Goal: Information Seeking & Learning: Understand process/instructions

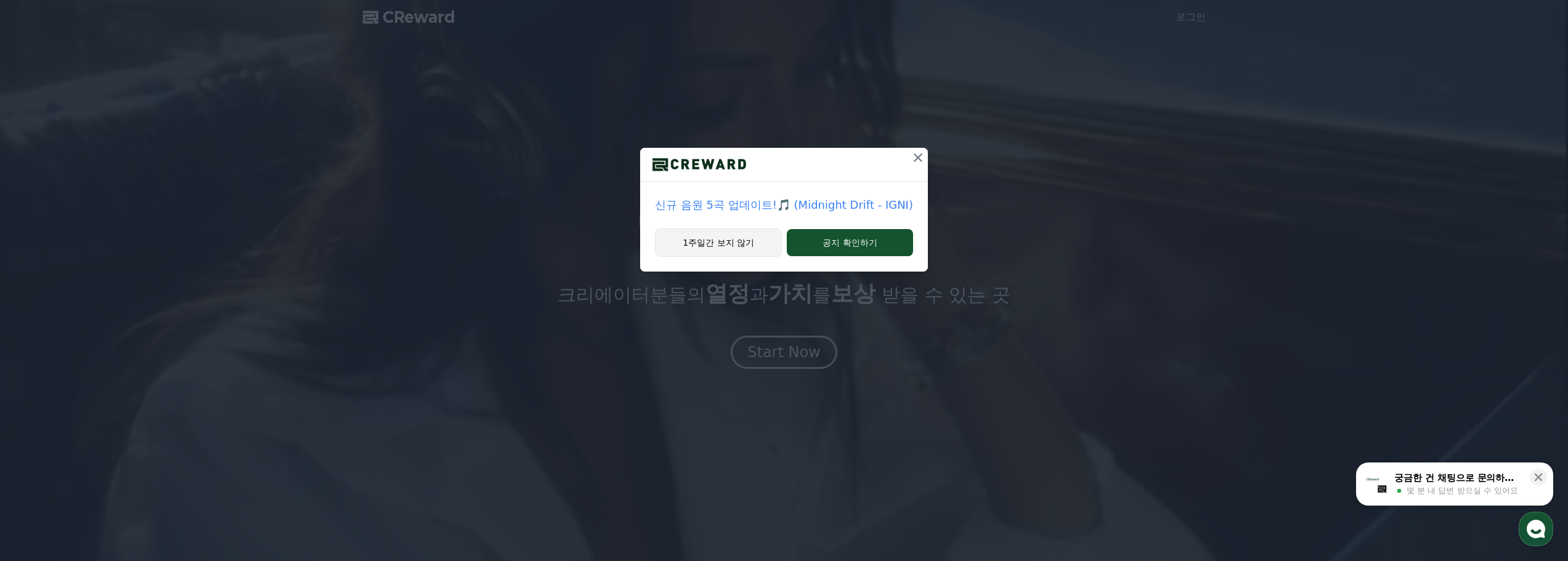
click at [733, 241] on button "1주일간 보지 않기" at bounding box center [718, 243] width 127 height 28
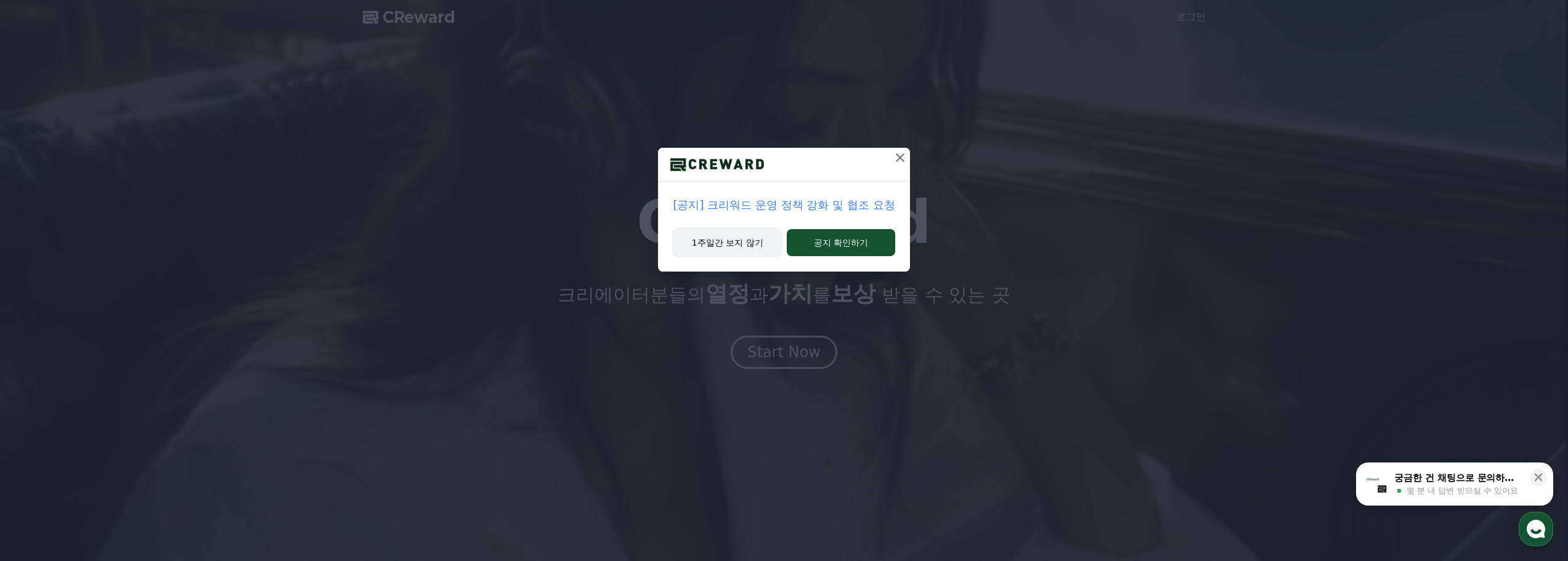
click at [743, 250] on button "1주일간 보지 않기" at bounding box center [727, 243] width 109 height 28
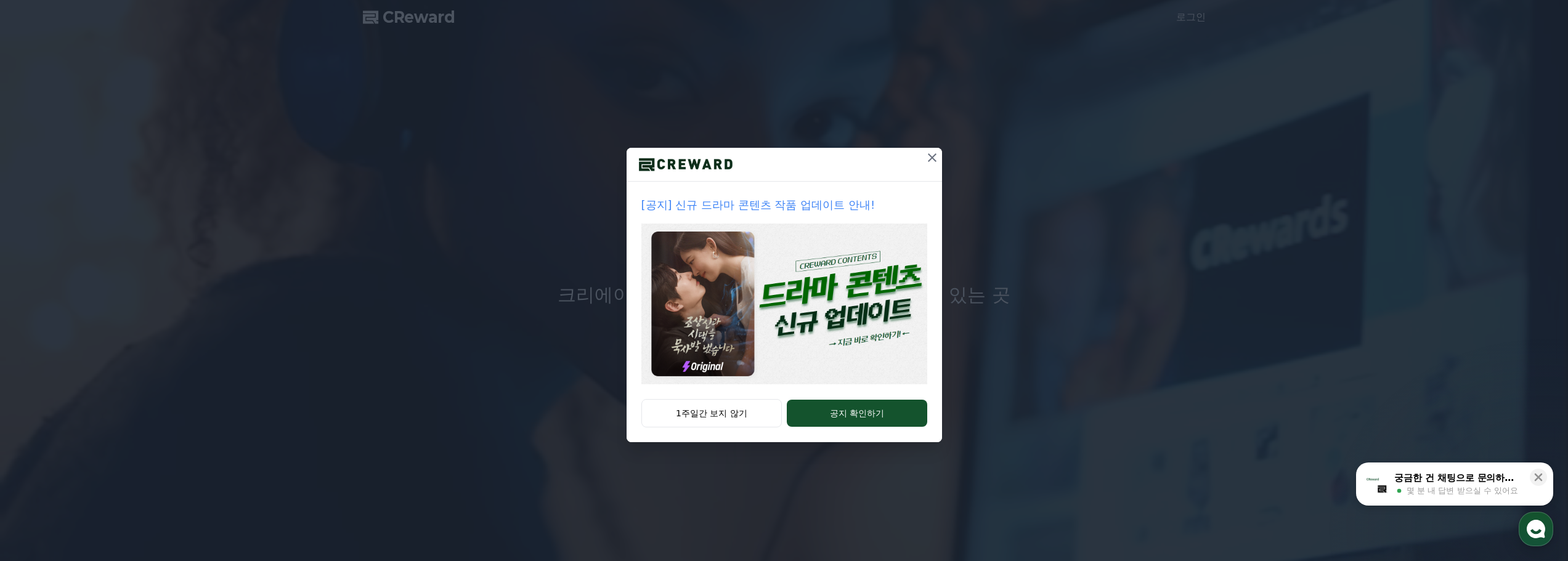
click at [700, 407] on button "1주일간 보지 않기" at bounding box center [712, 413] width 141 height 28
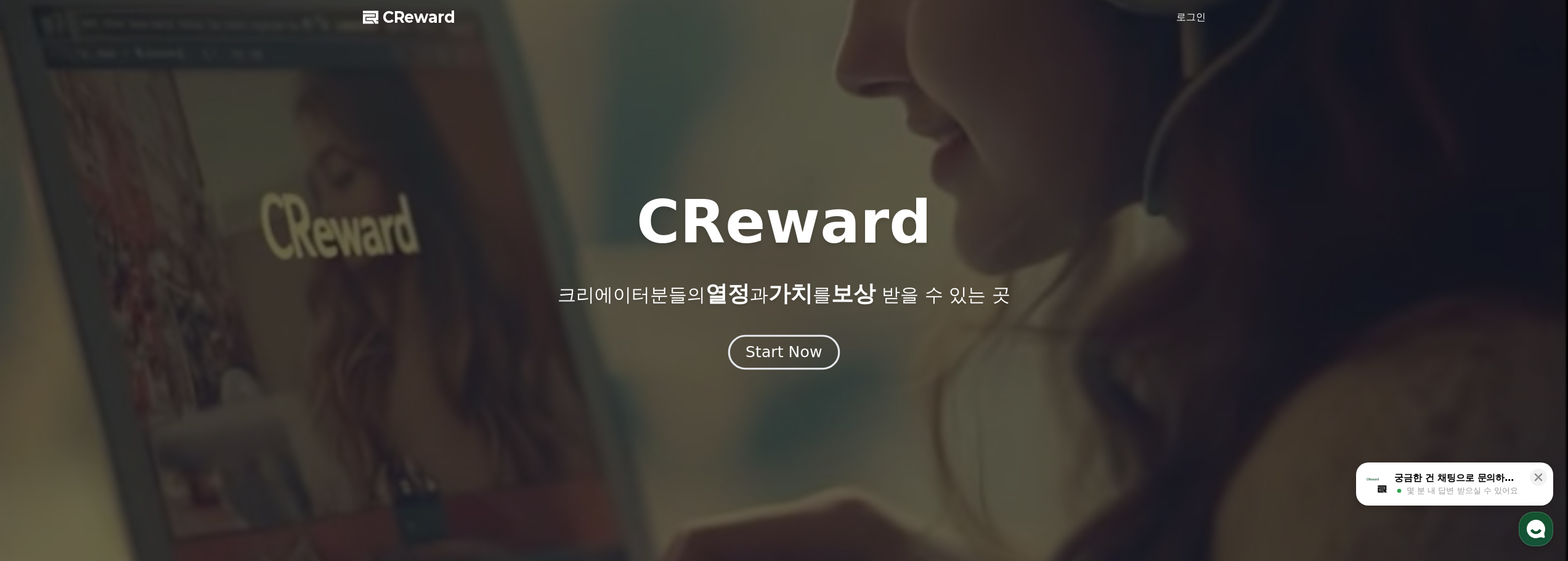
click at [784, 357] on div "Start Now" at bounding box center [784, 352] width 77 height 21
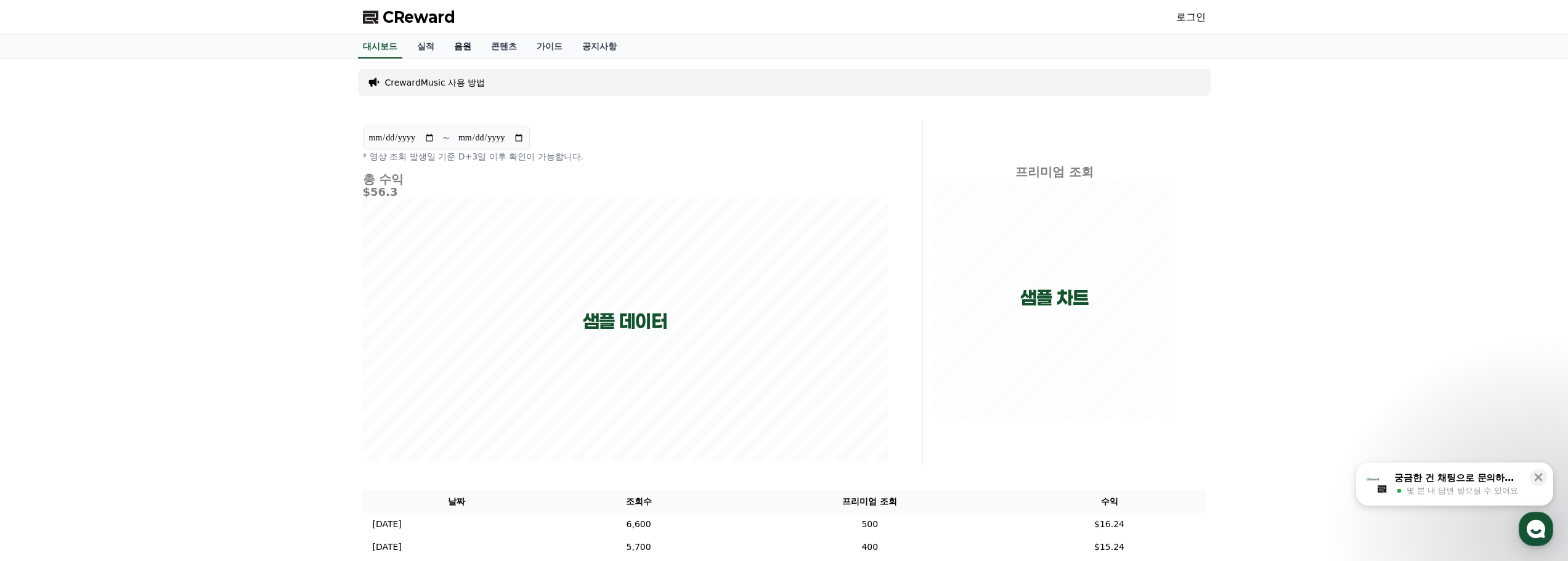
click at [466, 50] on link "음원" at bounding box center [462, 46] width 37 height 23
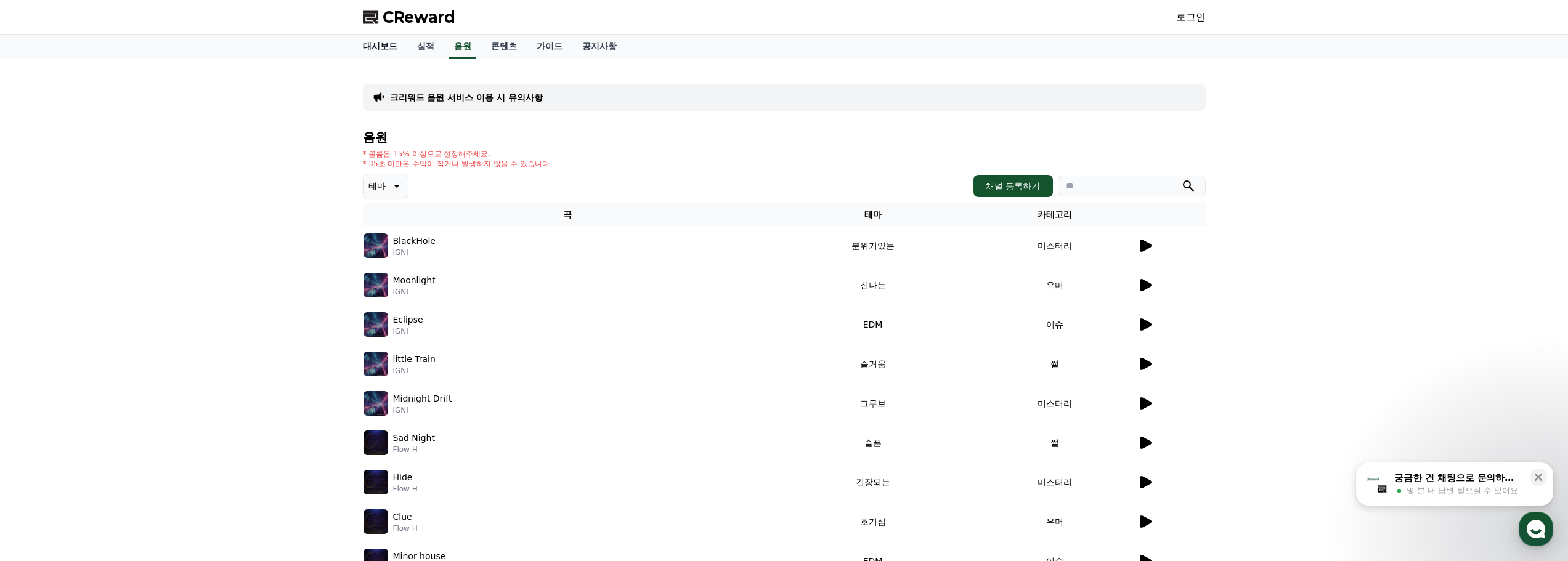
click at [388, 53] on link "대시보드" at bounding box center [379, 46] width 54 height 23
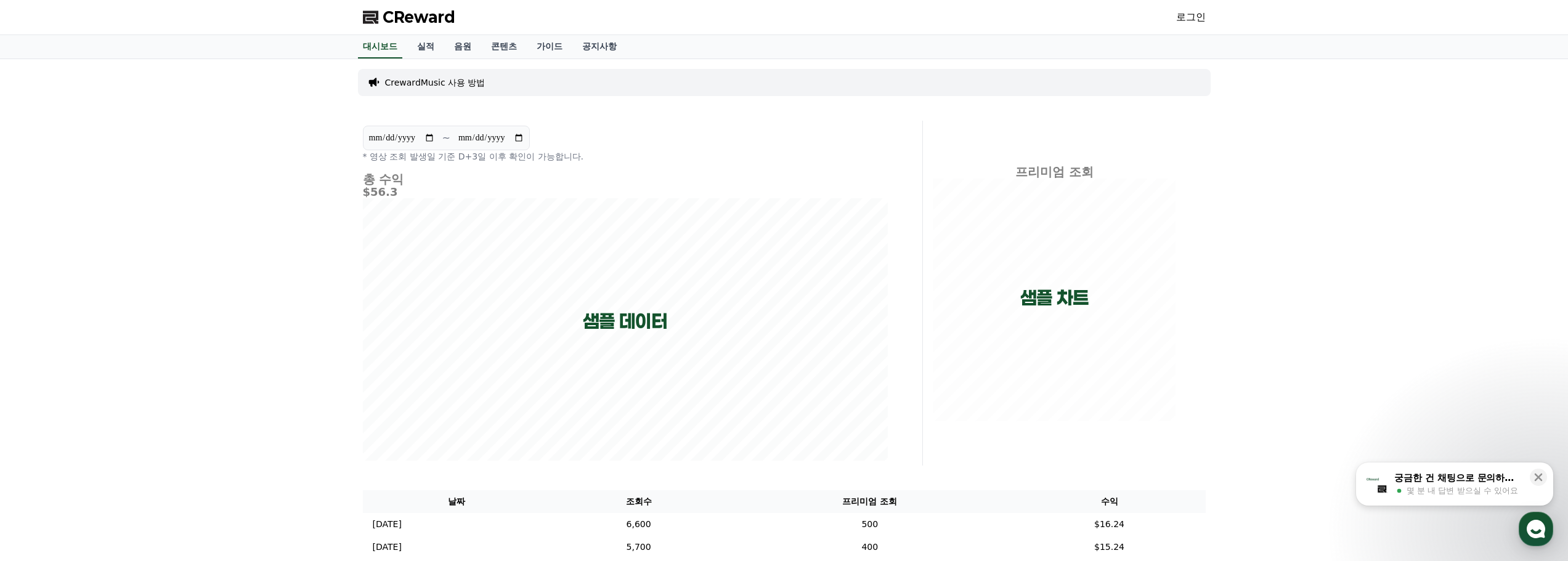
click at [446, 83] on p "CrewardMusic 사용 방법" at bounding box center [435, 83] width 101 height 12
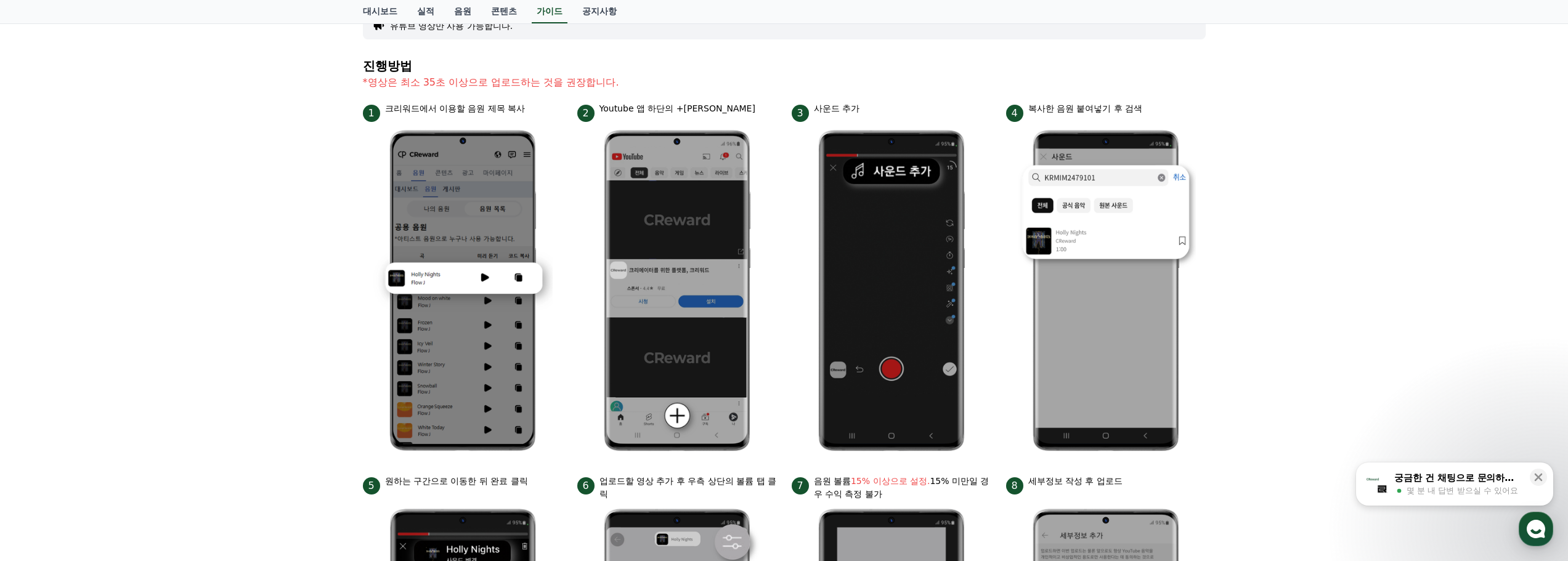
scroll to position [123, 0]
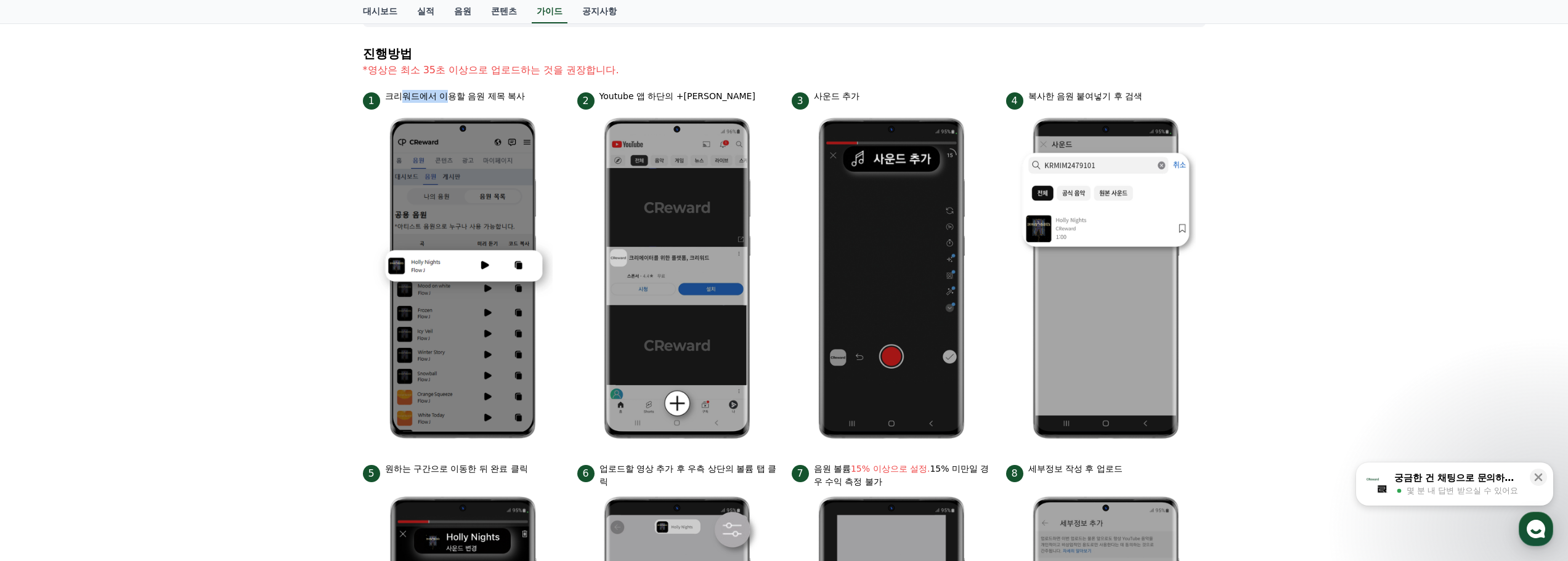
drag, startPoint x: 401, startPoint y: 90, endPoint x: 497, endPoint y: 90, distance: 96.0
click at [463, 90] on p "크리워드에서 이용할 음원 제목 복사" at bounding box center [455, 96] width 140 height 13
click at [498, 90] on p "크리워드에서 이용할 음원 제목 복사" at bounding box center [455, 96] width 140 height 13
drag, startPoint x: 623, startPoint y: 97, endPoint x: 696, endPoint y: 96, distance: 73.0
click at [661, 96] on p "Youtube 앱 하단의 +[PERSON_NAME]" at bounding box center [677, 96] width 156 height 13
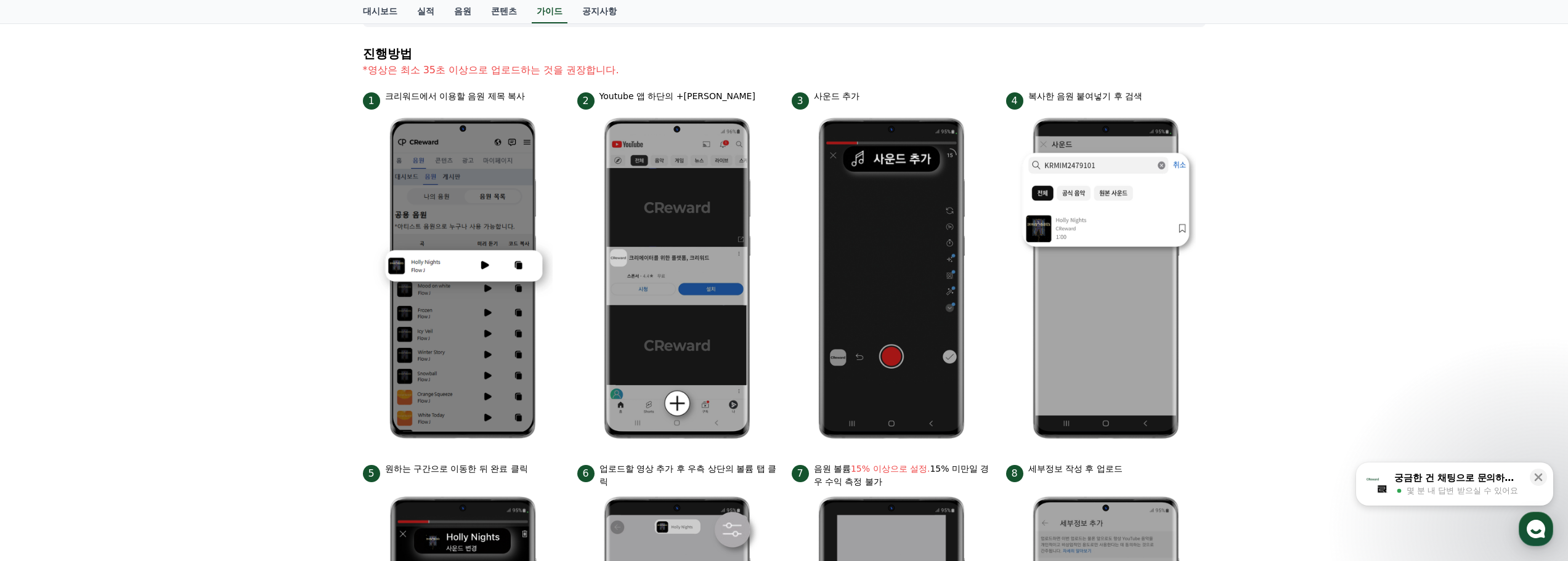
click at [697, 96] on p "Youtube 앱 하단의 +[PERSON_NAME]" at bounding box center [677, 96] width 156 height 13
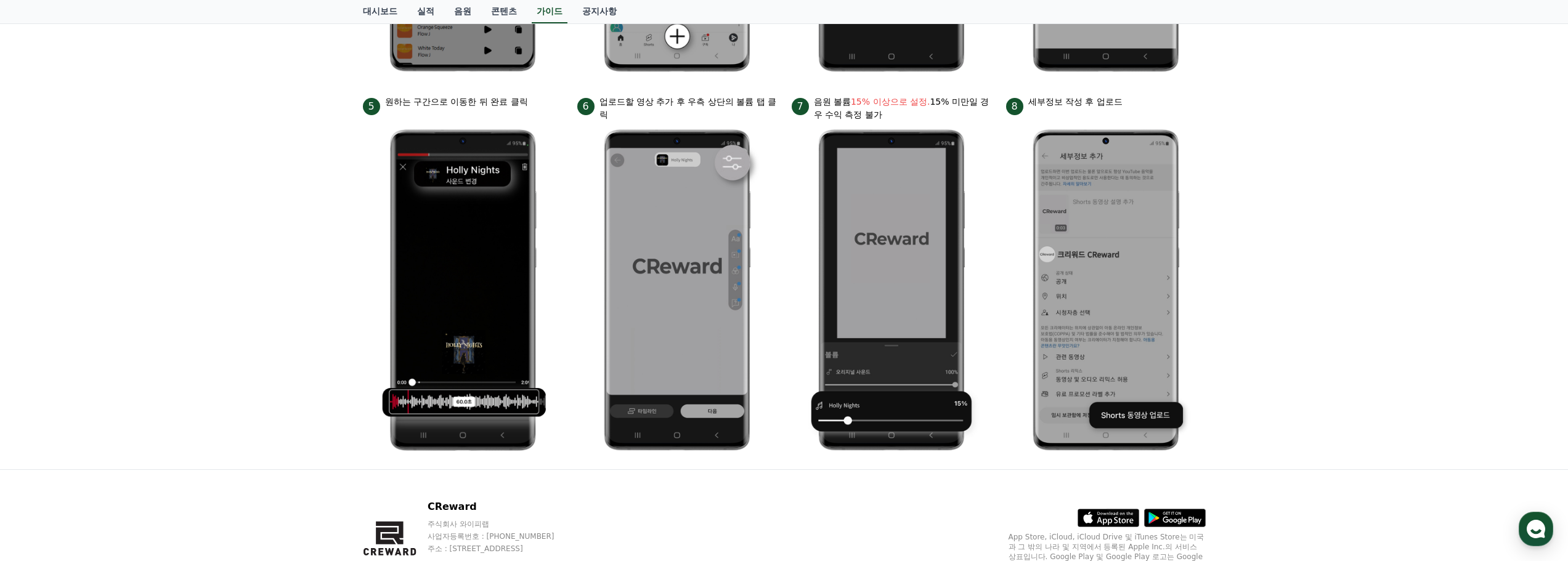
scroll to position [493, 0]
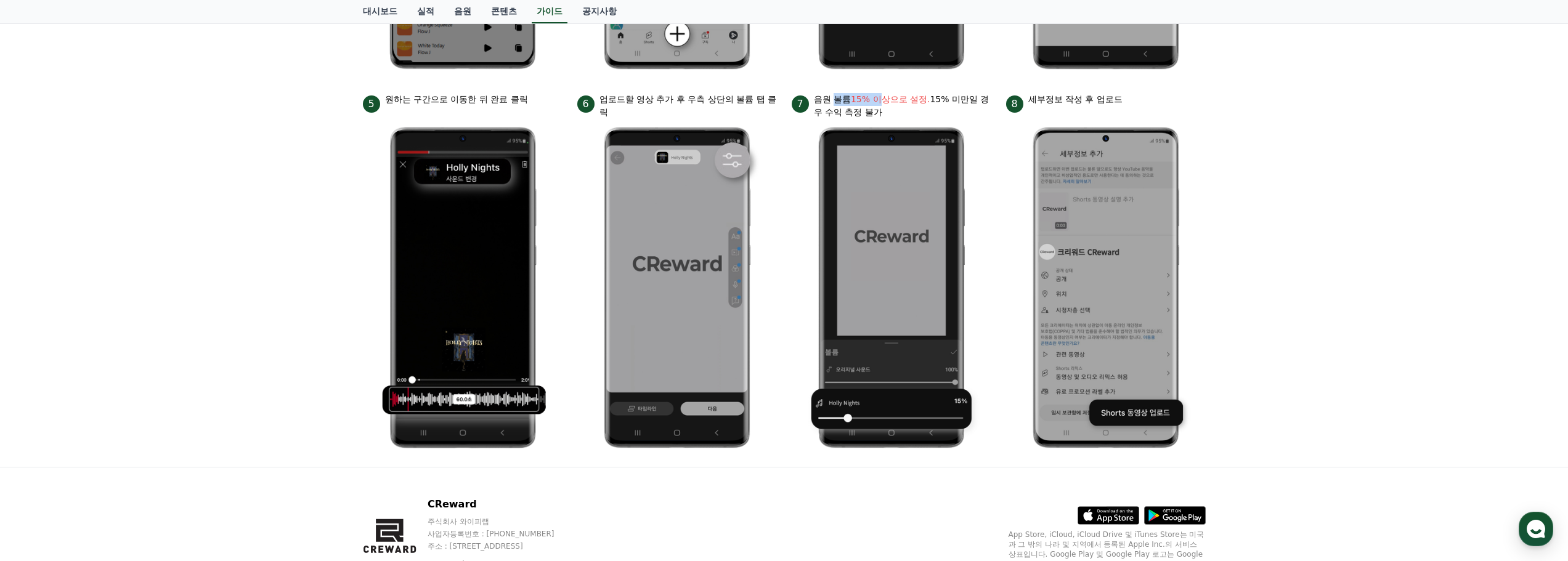
drag, startPoint x: 837, startPoint y: 99, endPoint x: 899, endPoint y: 99, distance: 62.0
click at [898, 99] on p "음원 볼륨 15% 이상으로 설정. 15% 미만일 경우 수익 측정 불가" at bounding box center [902, 106] width 177 height 26
click at [901, 99] on bold "15% 이상으로 설정." at bounding box center [890, 99] width 79 height 9
drag, startPoint x: 927, startPoint y: 99, endPoint x: 962, endPoint y: 99, distance: 35.0
click at [961, 99] on p "음원 볼륨 15% 이상으로 설정. 15% 미만일 경우 수익 측정 불가" at bounding box center [902, 106] width 177 height 26
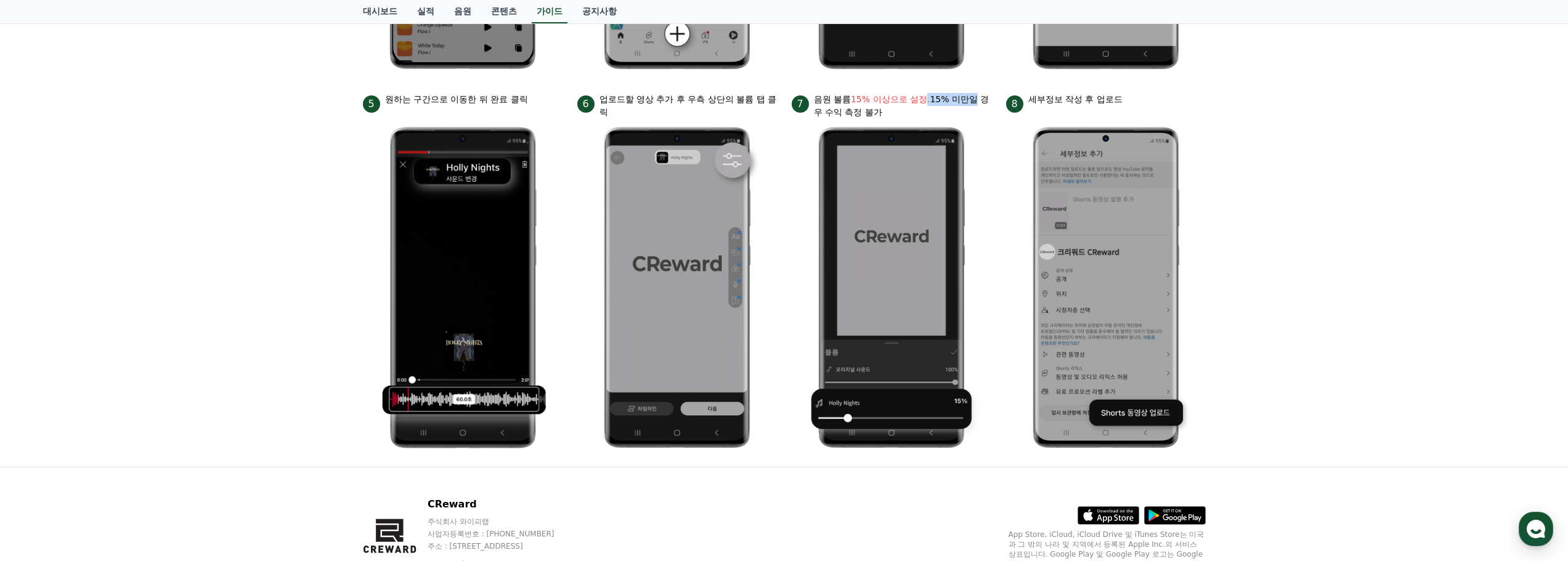
click at [962, 99] on p "음원 볼륨 15% 이상으로 설정. 15% 미만일 경우 수익 측정 불가" at bounding box center [902, 106] width 177 height 26
drag, startPoint x: 1062, startPoint y: 102, endPoint x: 1108, endPoint y: 103, distance: 46.0
click at [1108, 103] on p "세부정보 작성 후 업로드" at bounding box center [1075, 99] width 95 height 13
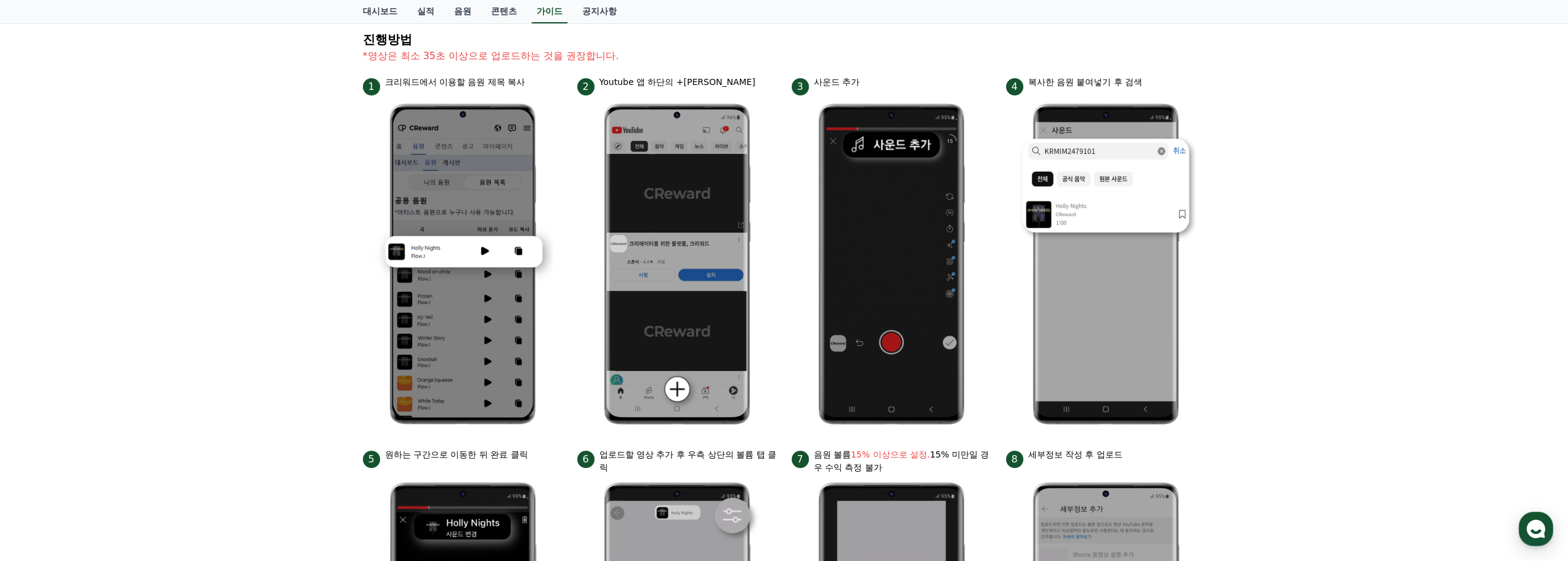
scroll to position [0, 0]
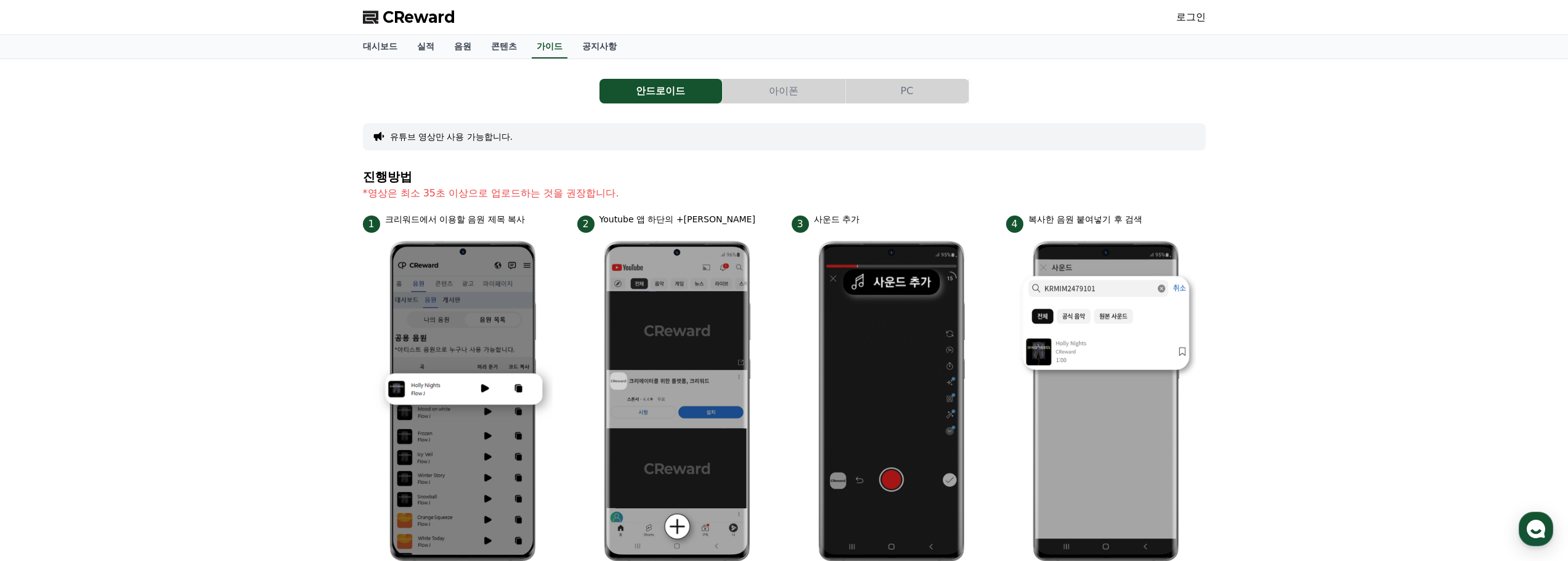
click at [889, 85] on button "PC" at bounding box center [907, 91] width 123 height 25
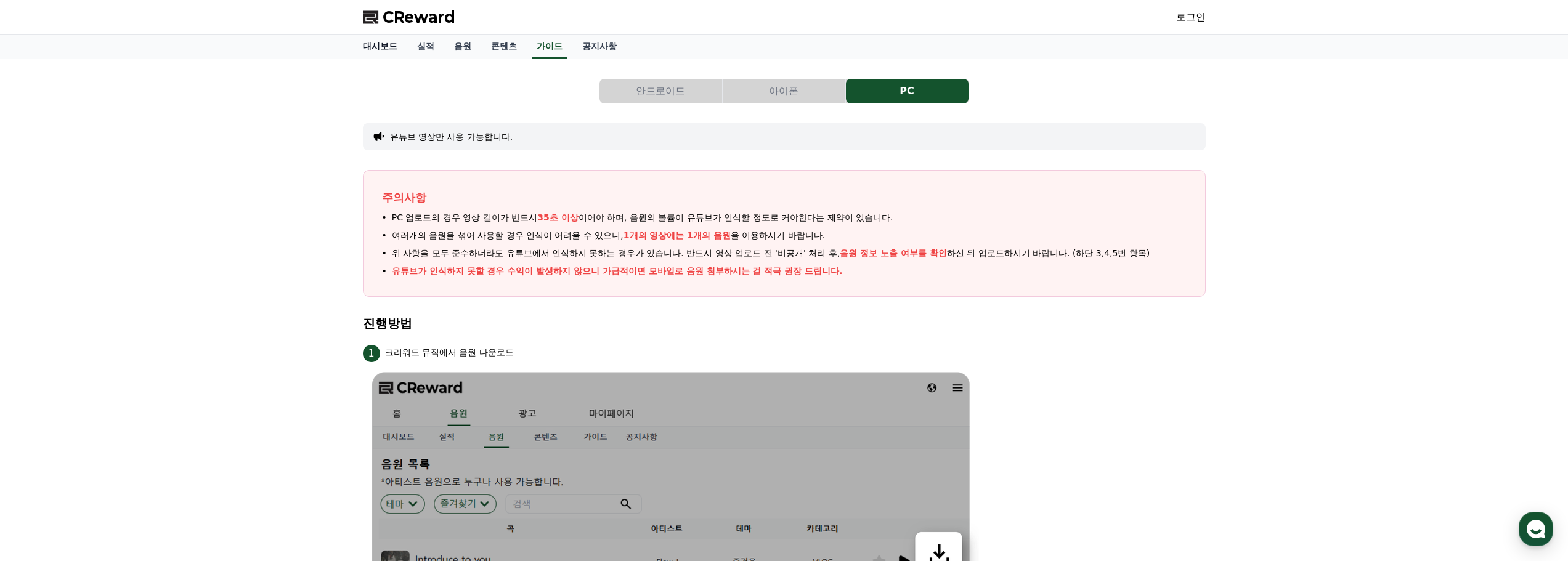
click at [390, 49] on link "대시보드" at bounding box center [379, 46] width 54 height 23
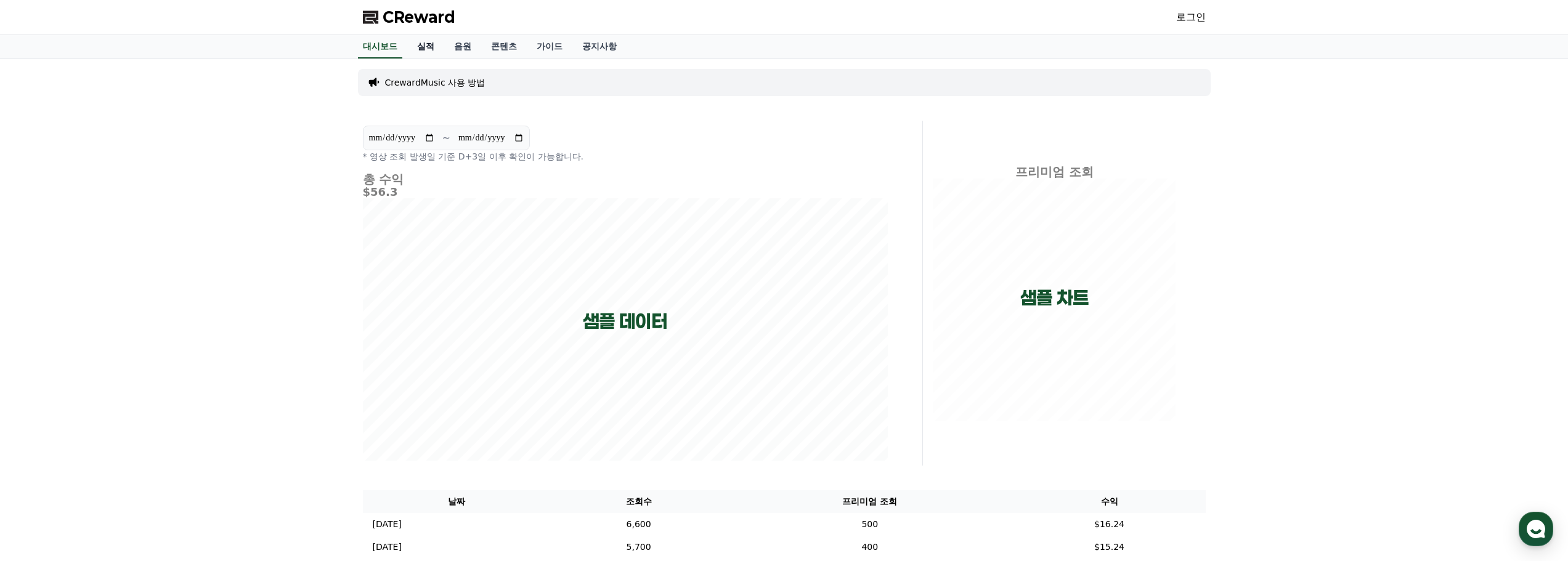
click at [411, 46] on link "실적" at bounding box center [425, 46] width 37 height 23
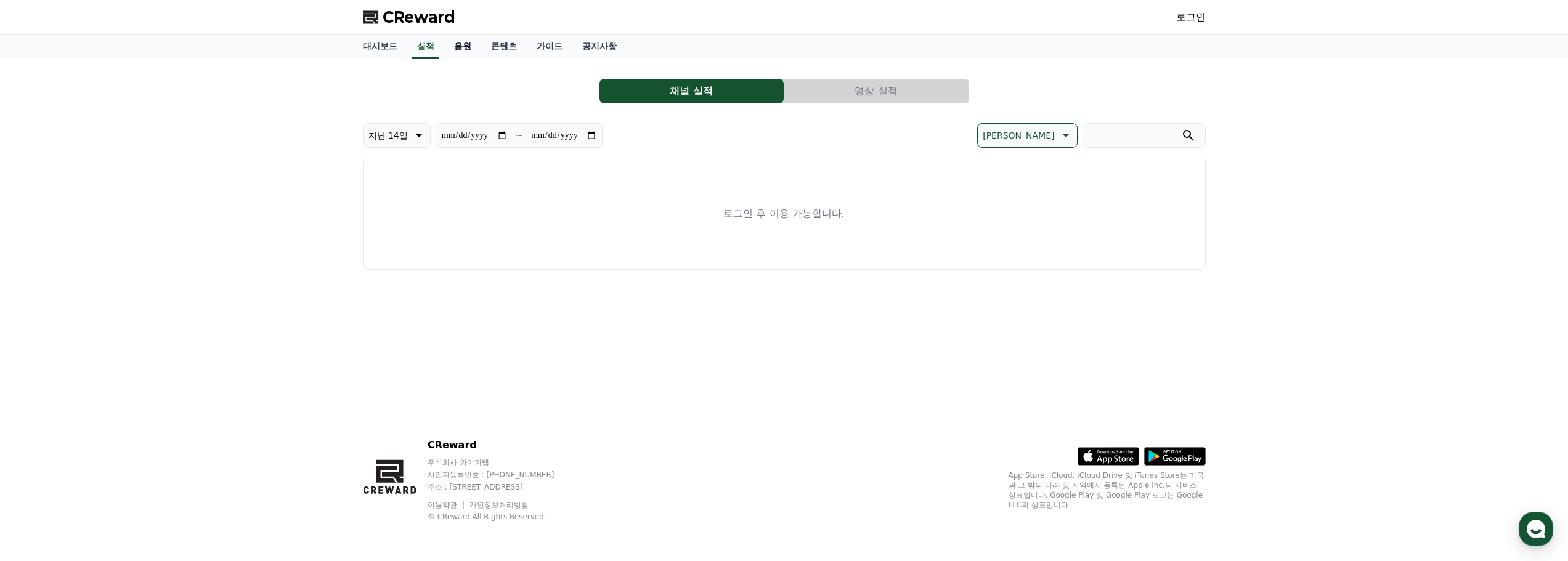
click at [452, 45] on link "음원" at bounding box center [462, 46] width 37 height 23
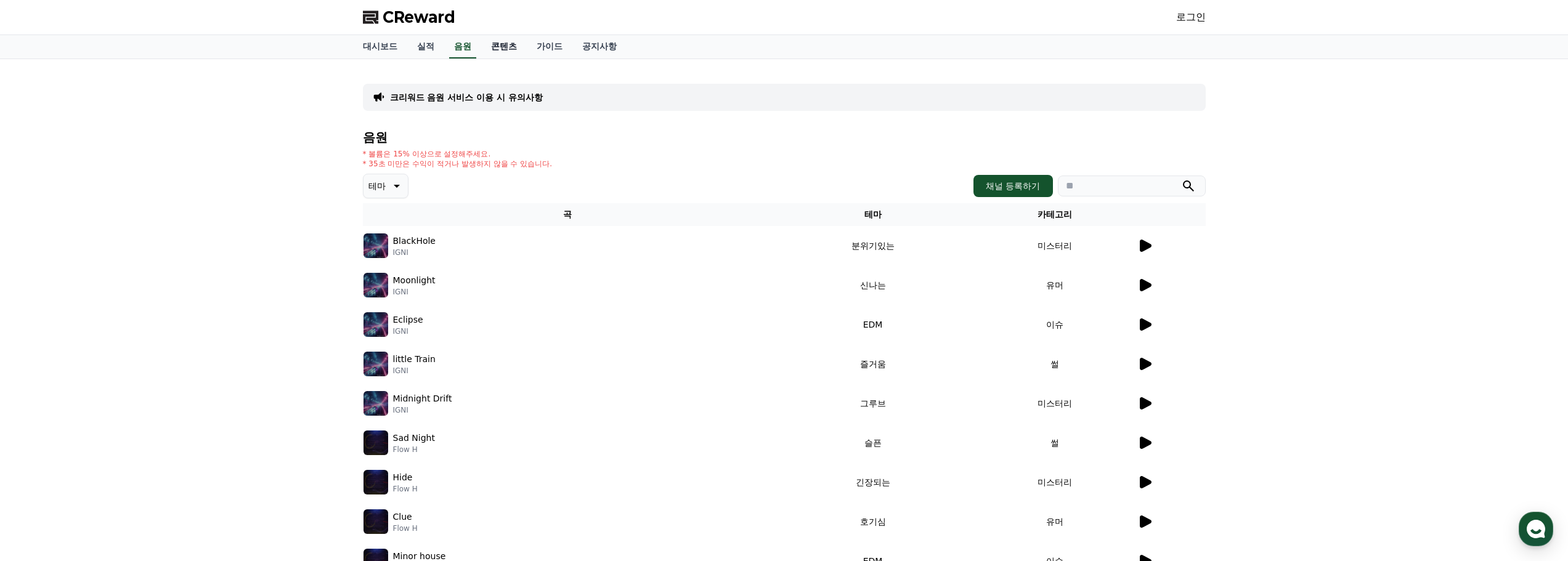
click at [501, 42] on link "콘텐츠" at bounding box center [503, 46] width 46 height 23
click at [538, 42] on link "가이드" at bounding box center [549, 46] width 46 height 23
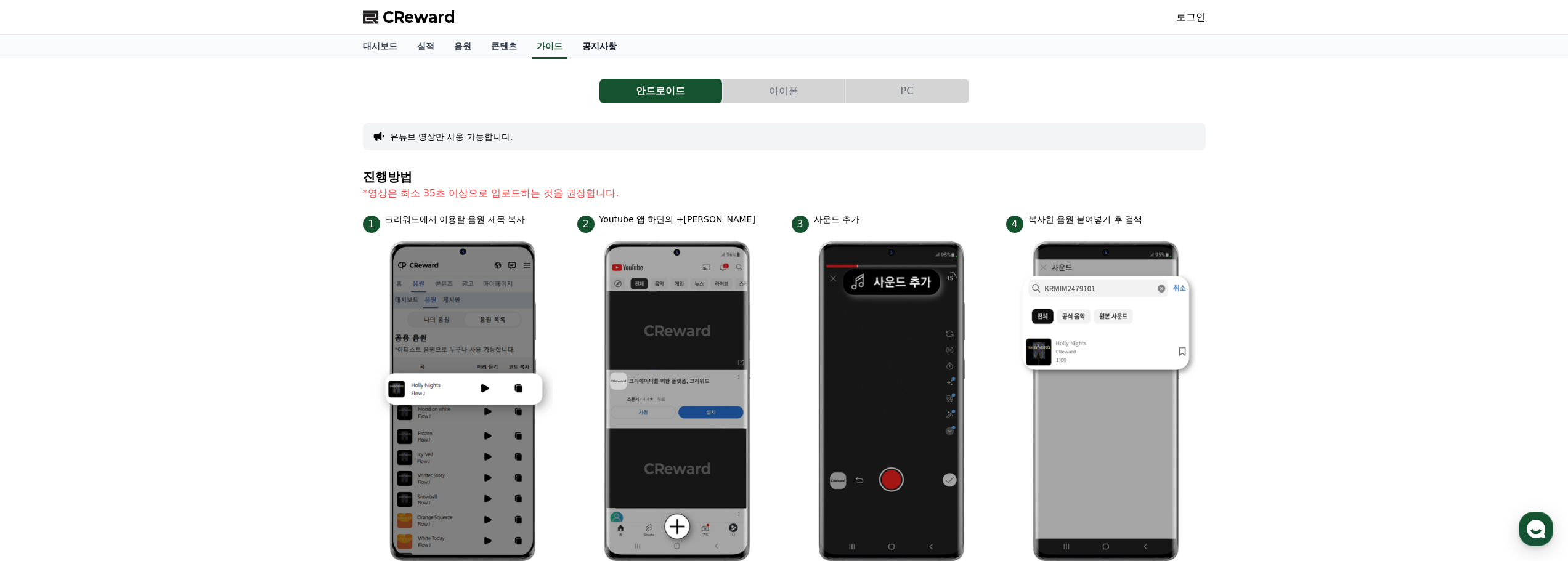
click at [589, 42] on link "공지사항" at bounding box center [599, 46] width 54 height 23
